Goal: Information Seeking & Learning: Check status

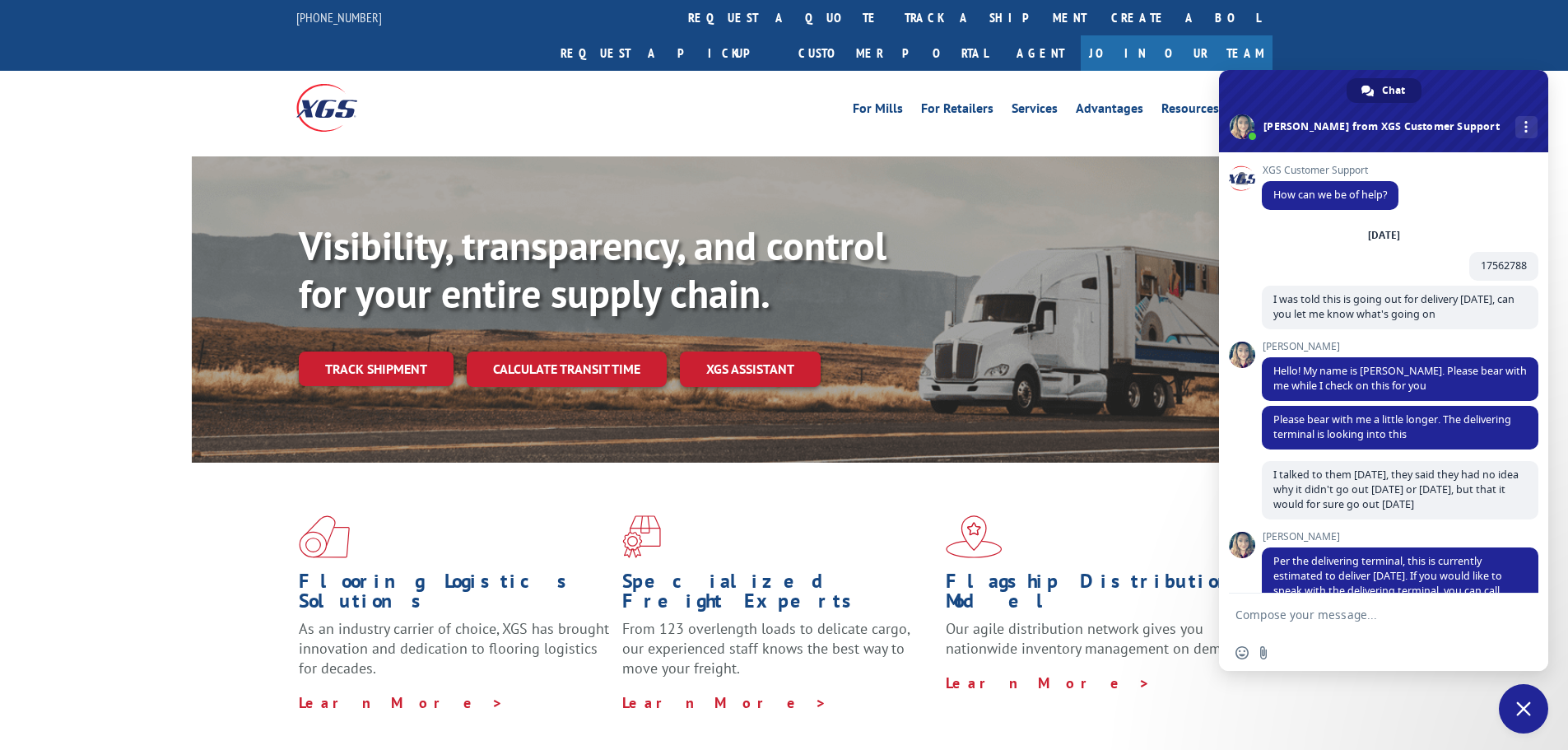
scroll to position [143, 0]
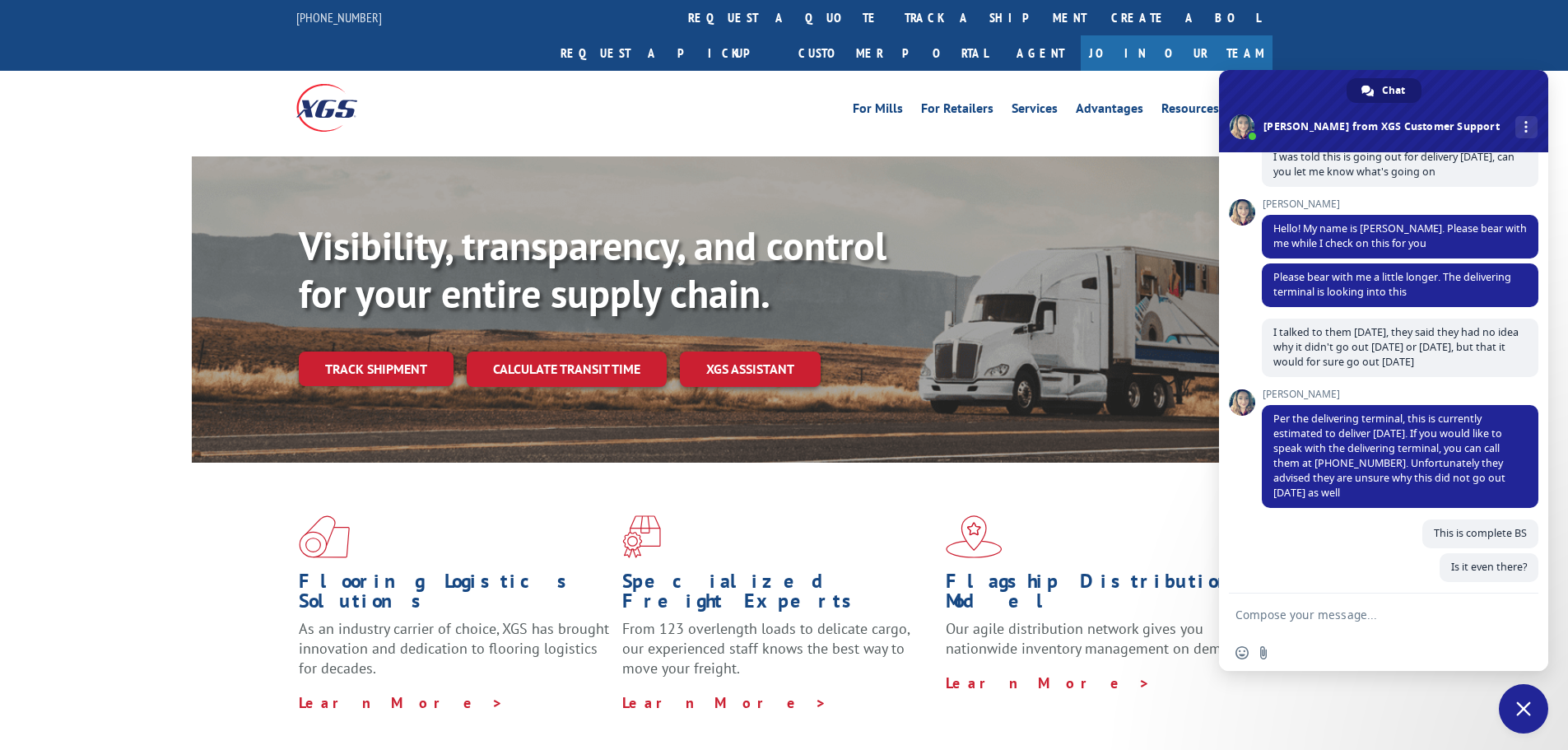
click at [949, 178] on div "Visibility, transparency, and control for your entire supply chain. Track shipm…" at bounding box center [784, 326] width 1185 height 338
click at [755, 95] on div "For Mills For Retailers Services Advantages Resources About For Mills For Retai…" at bounding box center [906, 108] width 732 height 25
click at [892, 17] on link "track a shipment" at bounding box center [995, 18] width 207 height 36
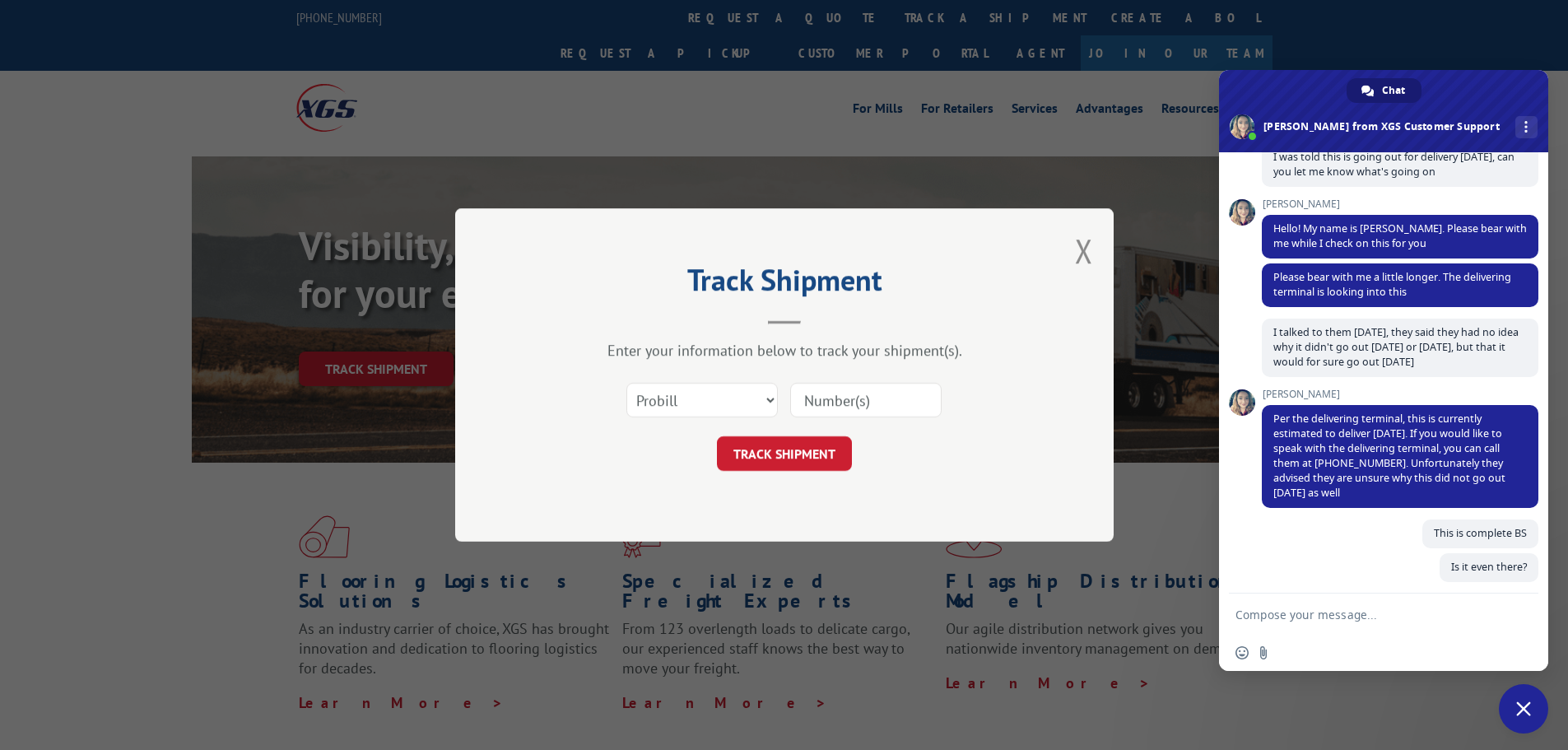
drag, startPoint x: 853, startPoint y: 403, endPoint x: 853, endPoint y: 418, distance: 15.0
click at [853, 403] on input at bounding box center [866, 400] width 151 height 35
paste input "17562788"
type input "17562788"
click at [809, 450] on button "TRACK SHIPMENT" at bounding box center [785, 453] width 135 height 35
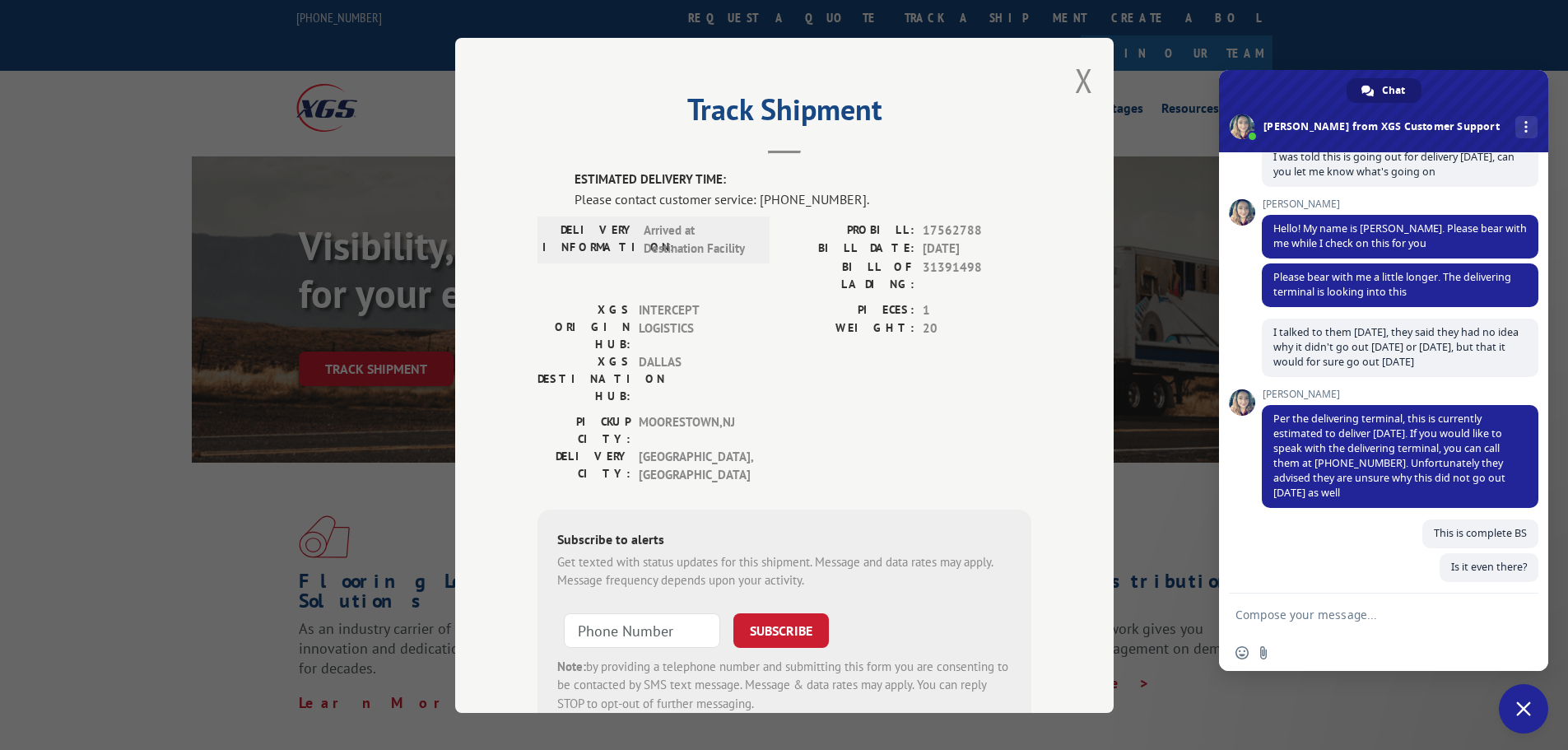
click at [955, 267] on span "31391498" at bounding box center [977, 274] width 109 height 35
copy span "31391498"
